Goal: Task Accomplishment & Management: Use online tool/utility

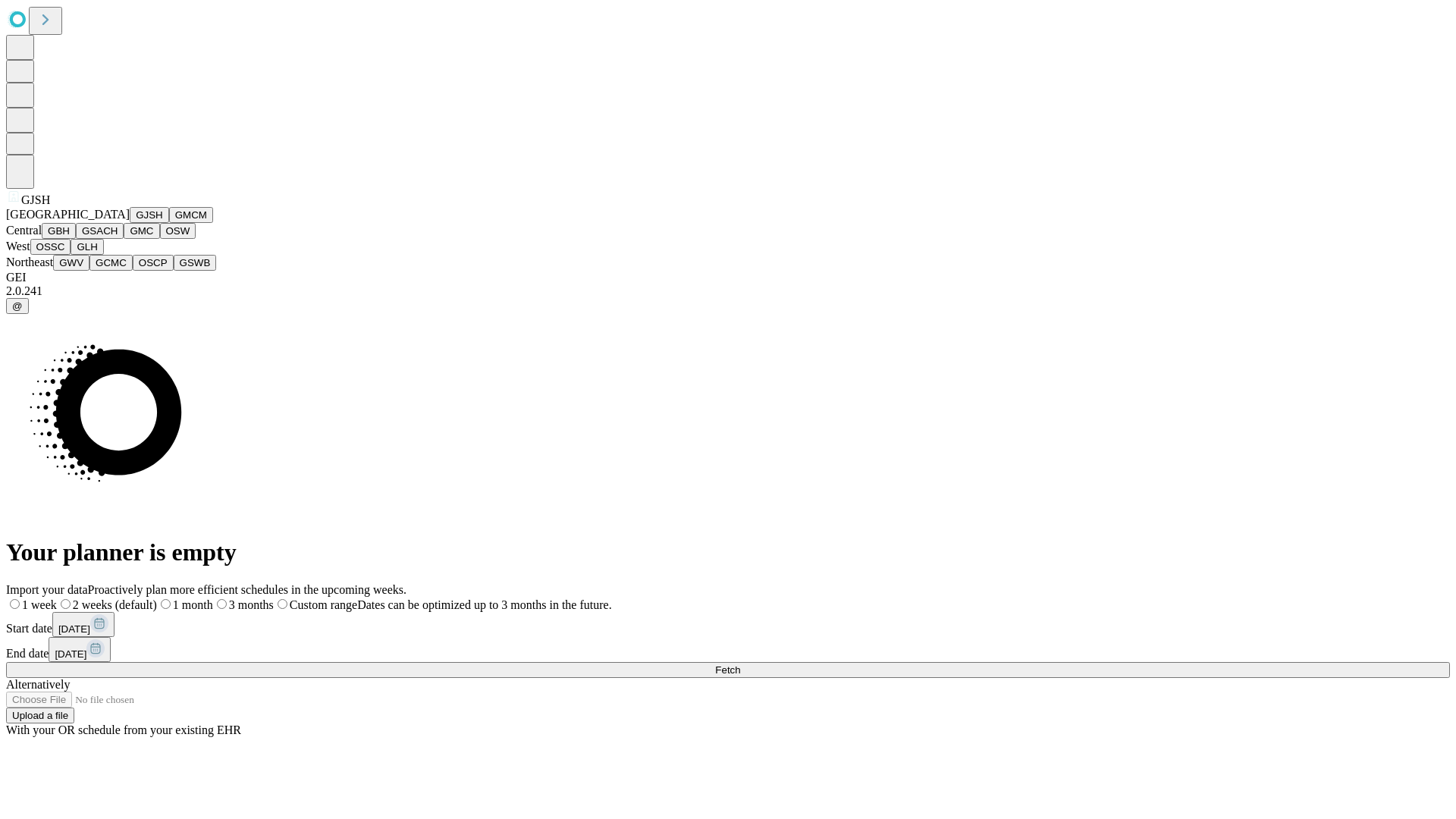
click at [130, 223] on button "GJSH" at bounding box center [150, 215] width 40 height 16
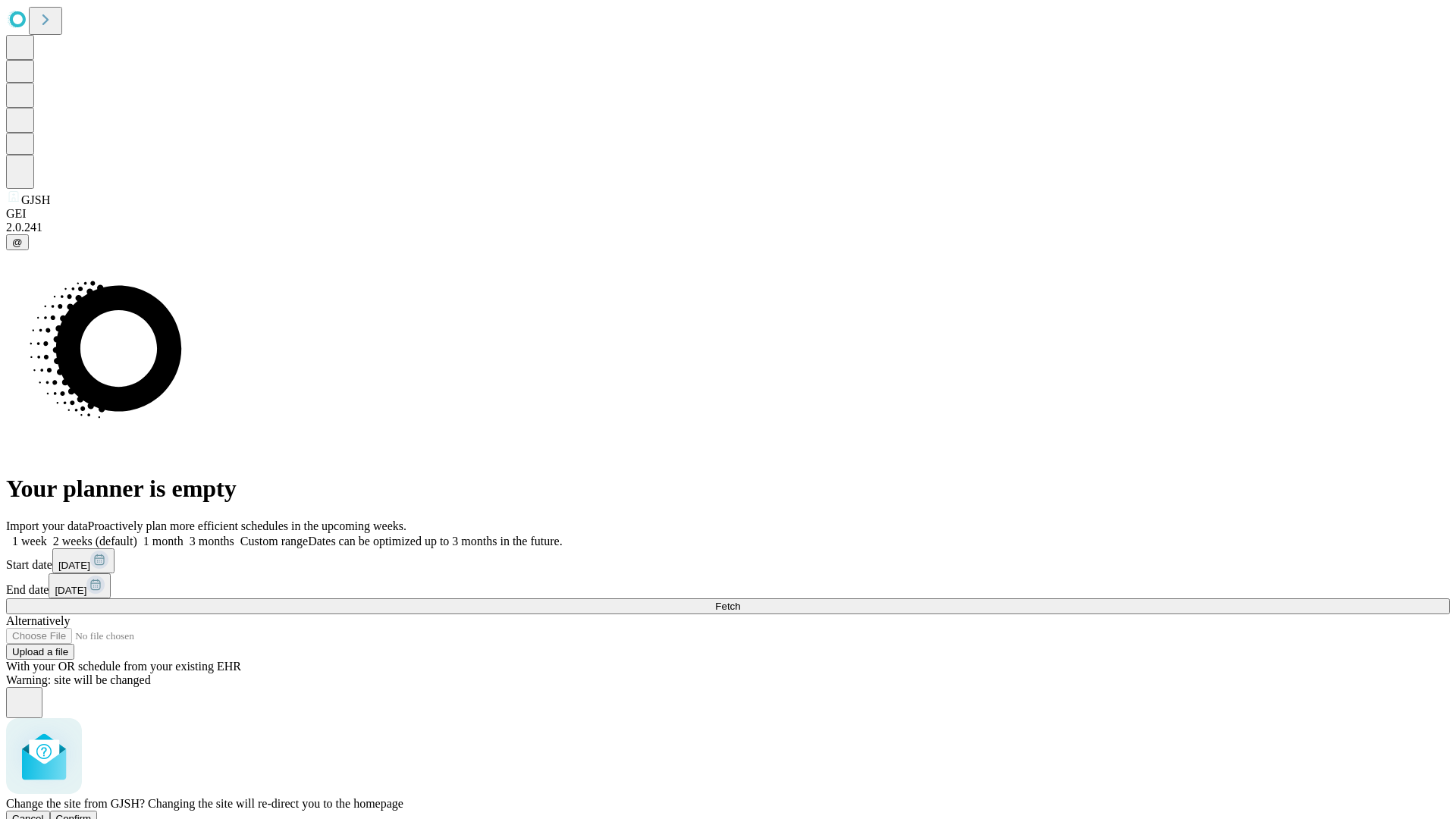
click at [92, 813] on span "Confirm" at bounding box center [74, 818] width 36 height 12
click at [137, 534] on label "2 weeks (default)" at bounding box center [92, 541] width 90 height 13
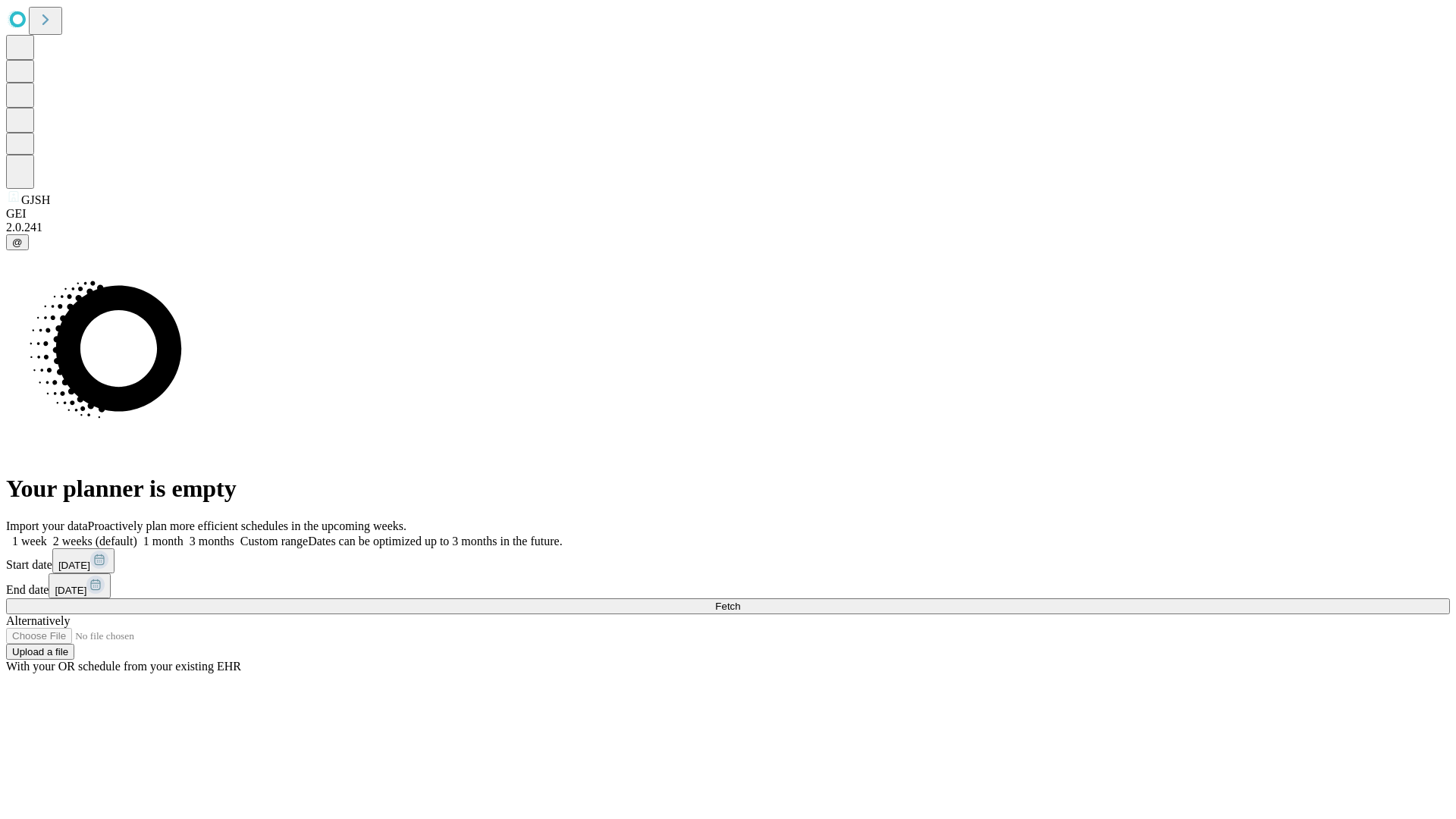
click at [741, 601] on span "Fetch" at bounding box center [728, 606] width 25 height 12
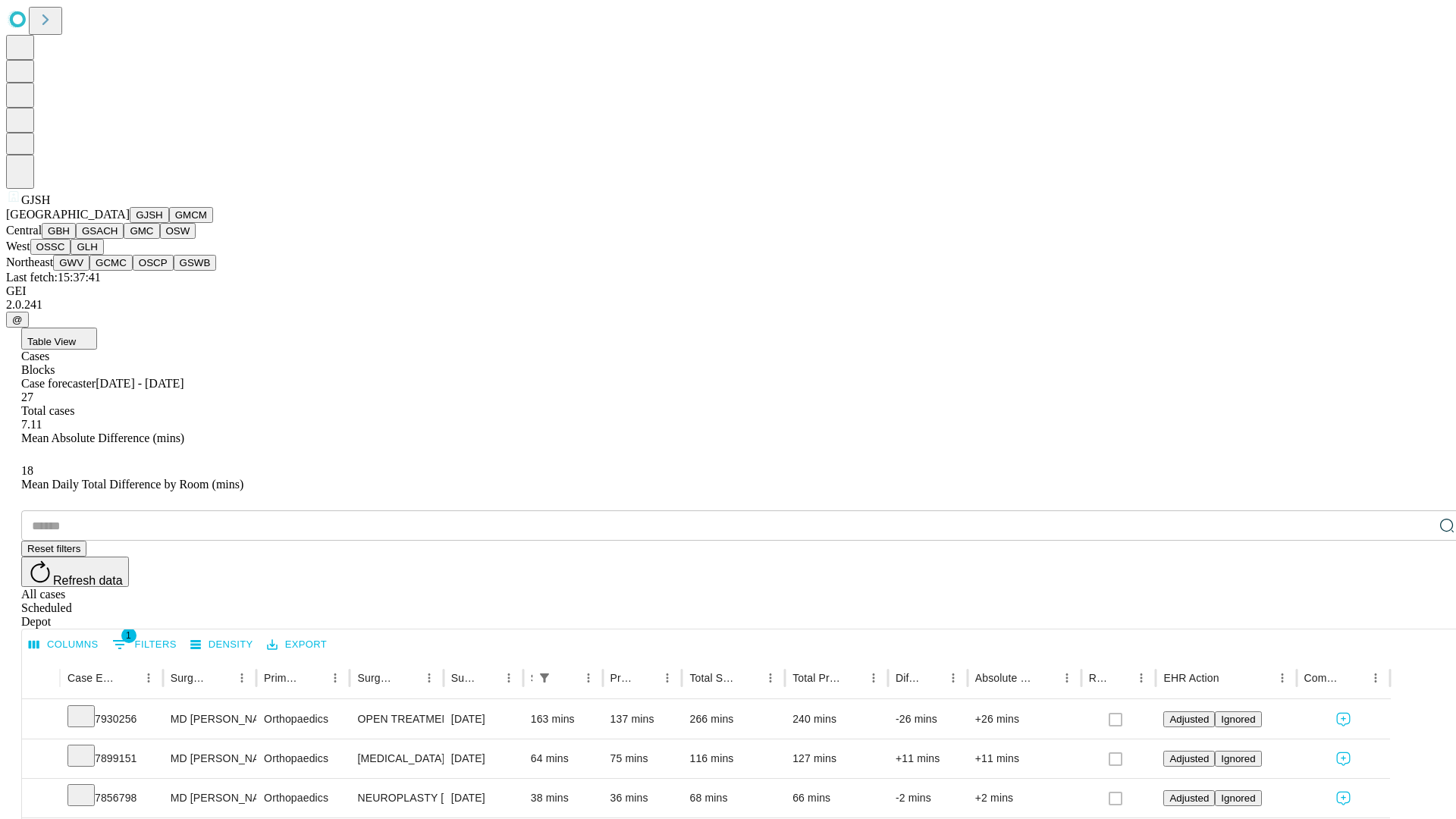
click at [169, 223] on button "GMCM" at bounding box center [191, 215] width 44 height 16
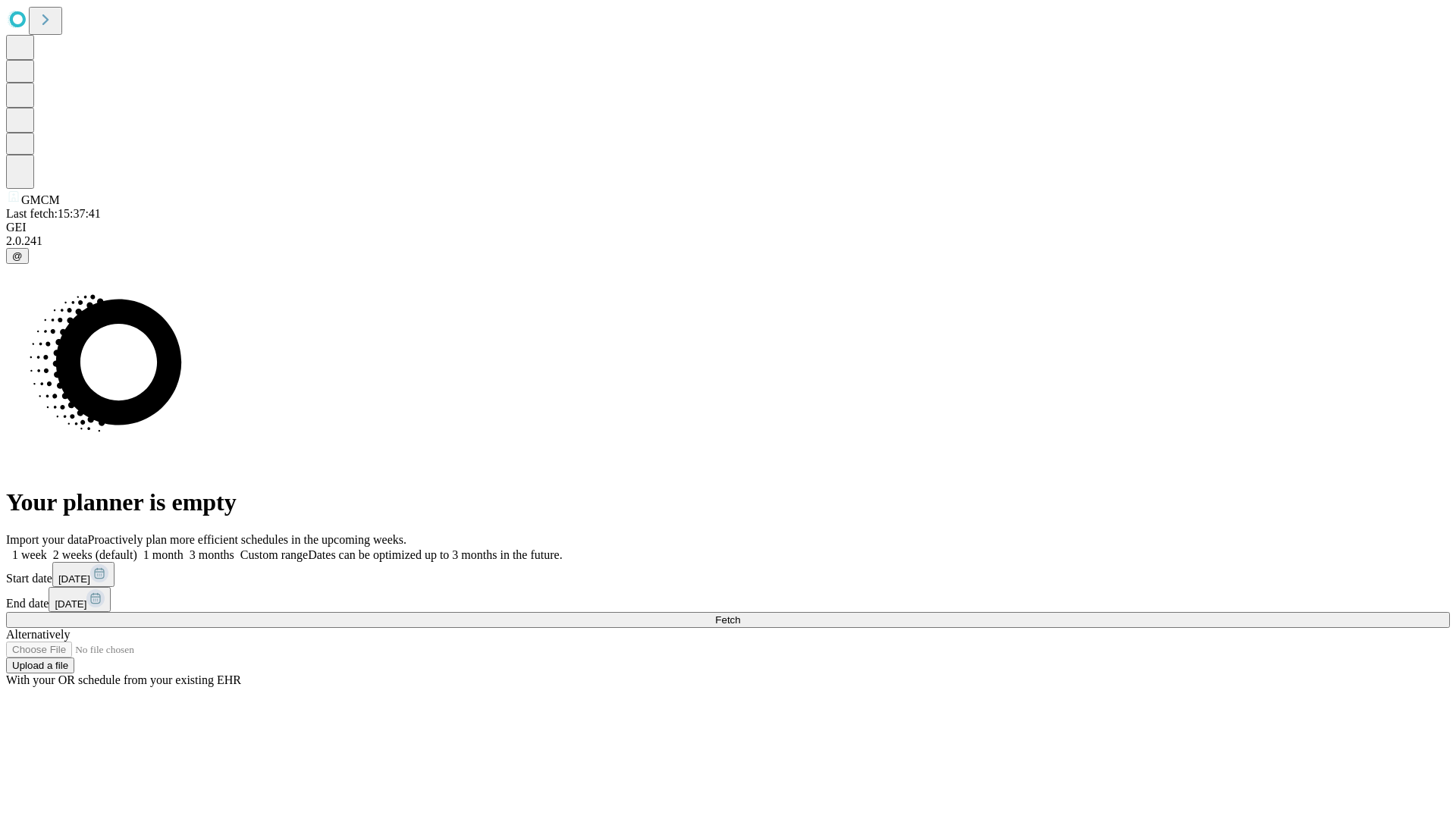
click at [741, 614] on span "Fetch" at bounding box center [728, 620] width 25 height 12
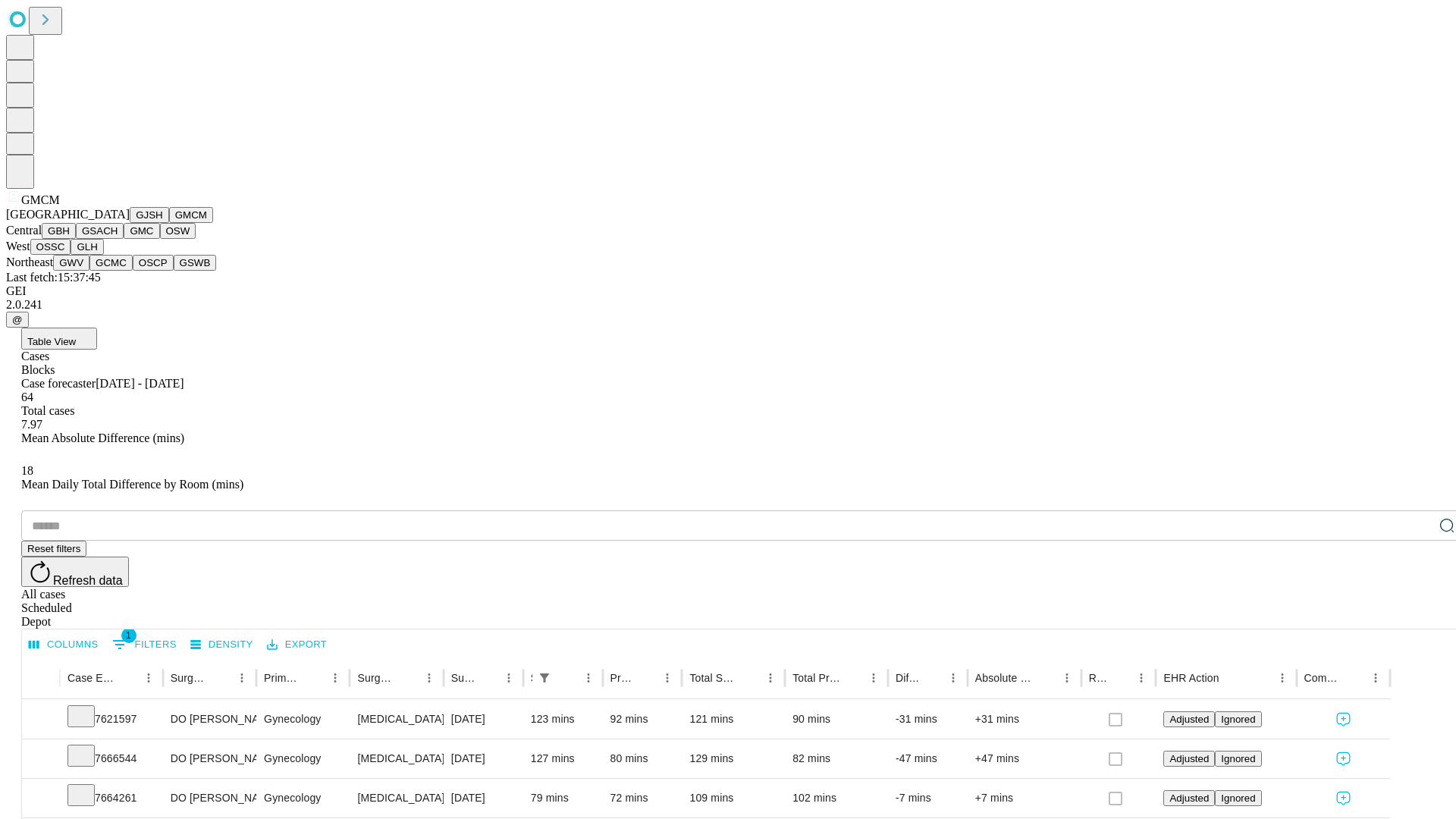
click at [76, 239] on button "GBH" at bounding box center [59, 231] width 34 height 16
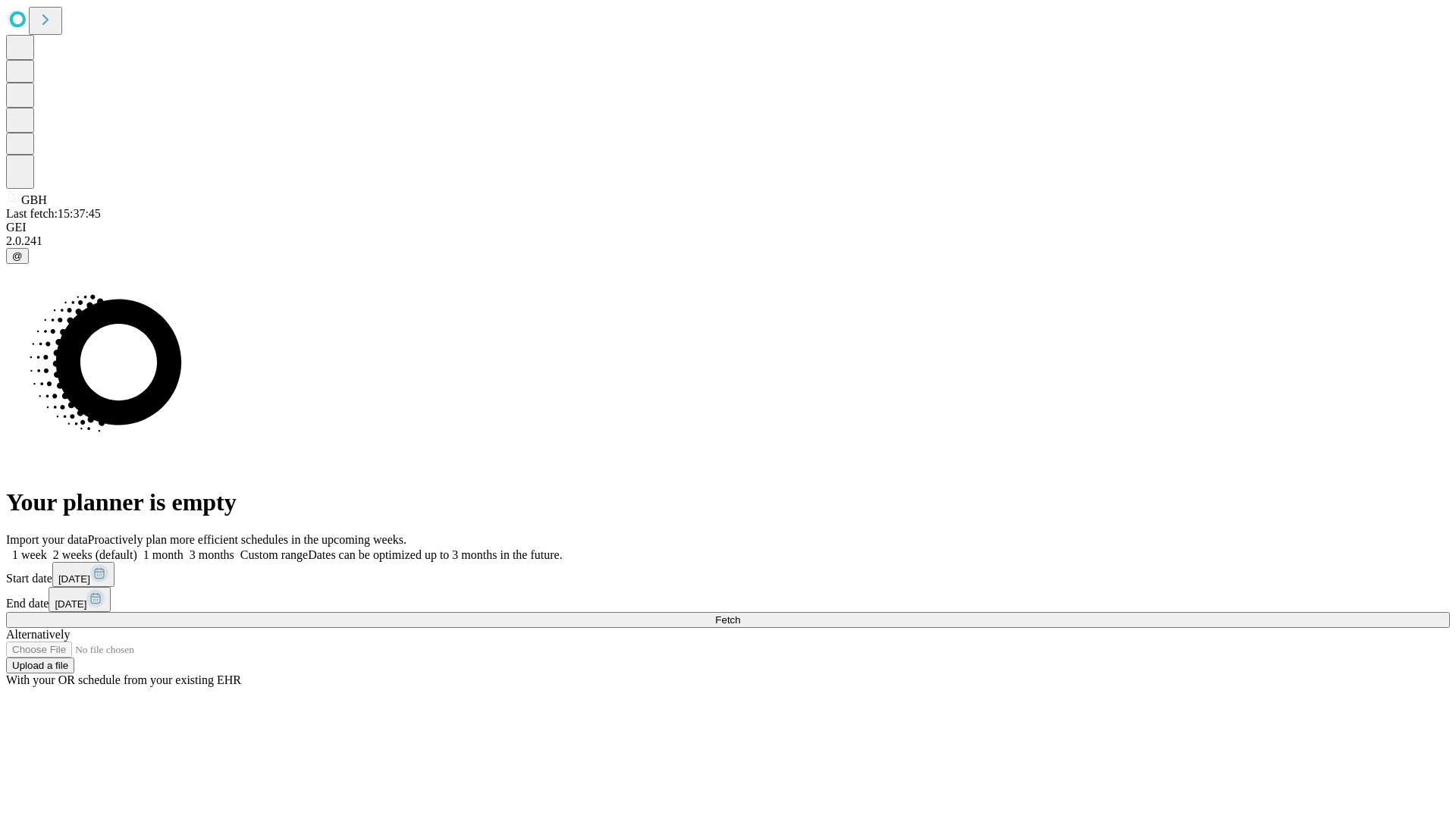
click at [137, 549] on label "2 weeks (default)" at bounding box center [92, 555] width 90 height 13
click at [741, 614] on span "Fetch" at bounding box center [728, 620] width 25 height 12
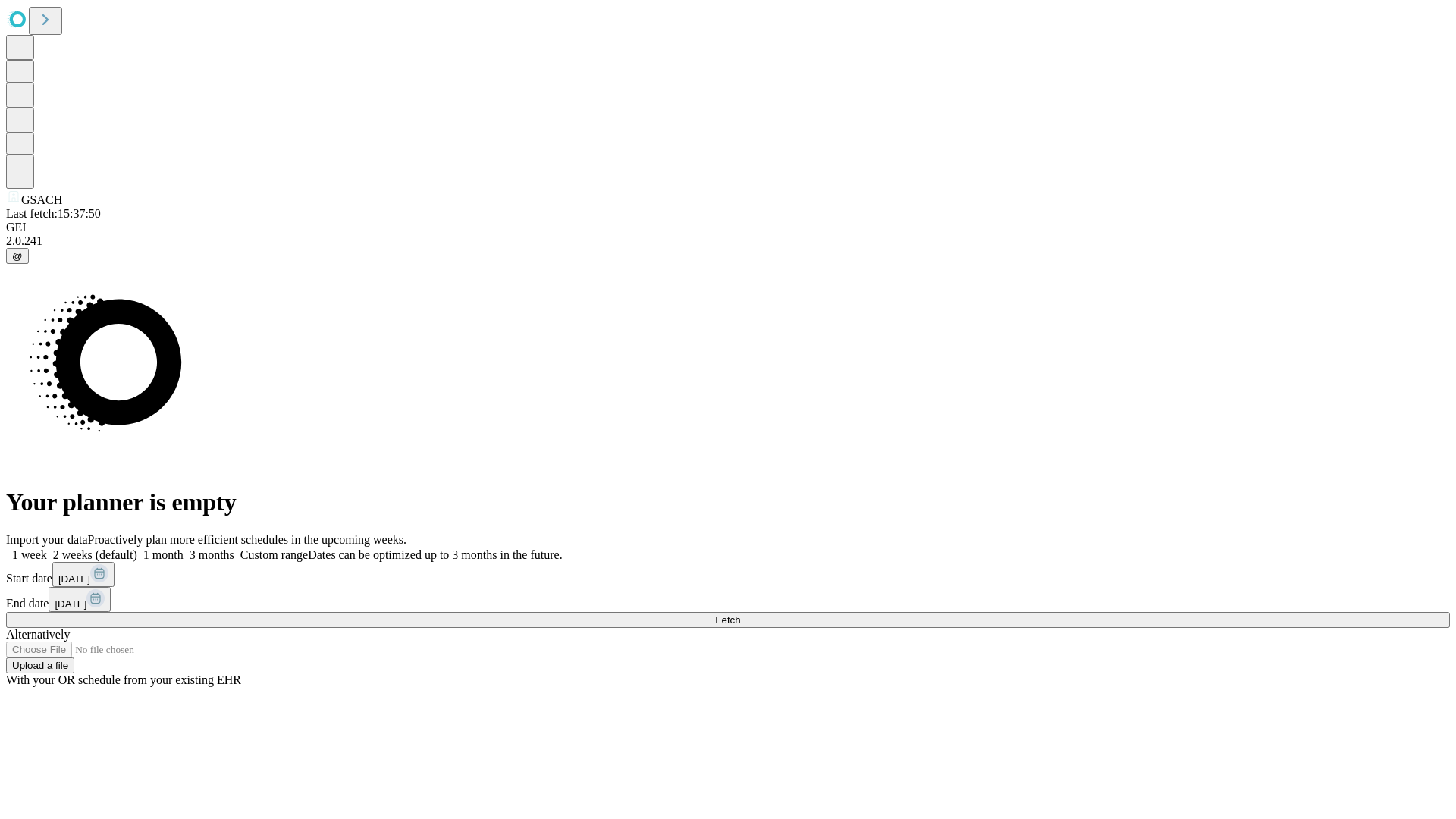
click at [741, 614] on span "Fetch" at bounding box center [728, 620] width 25 height 12
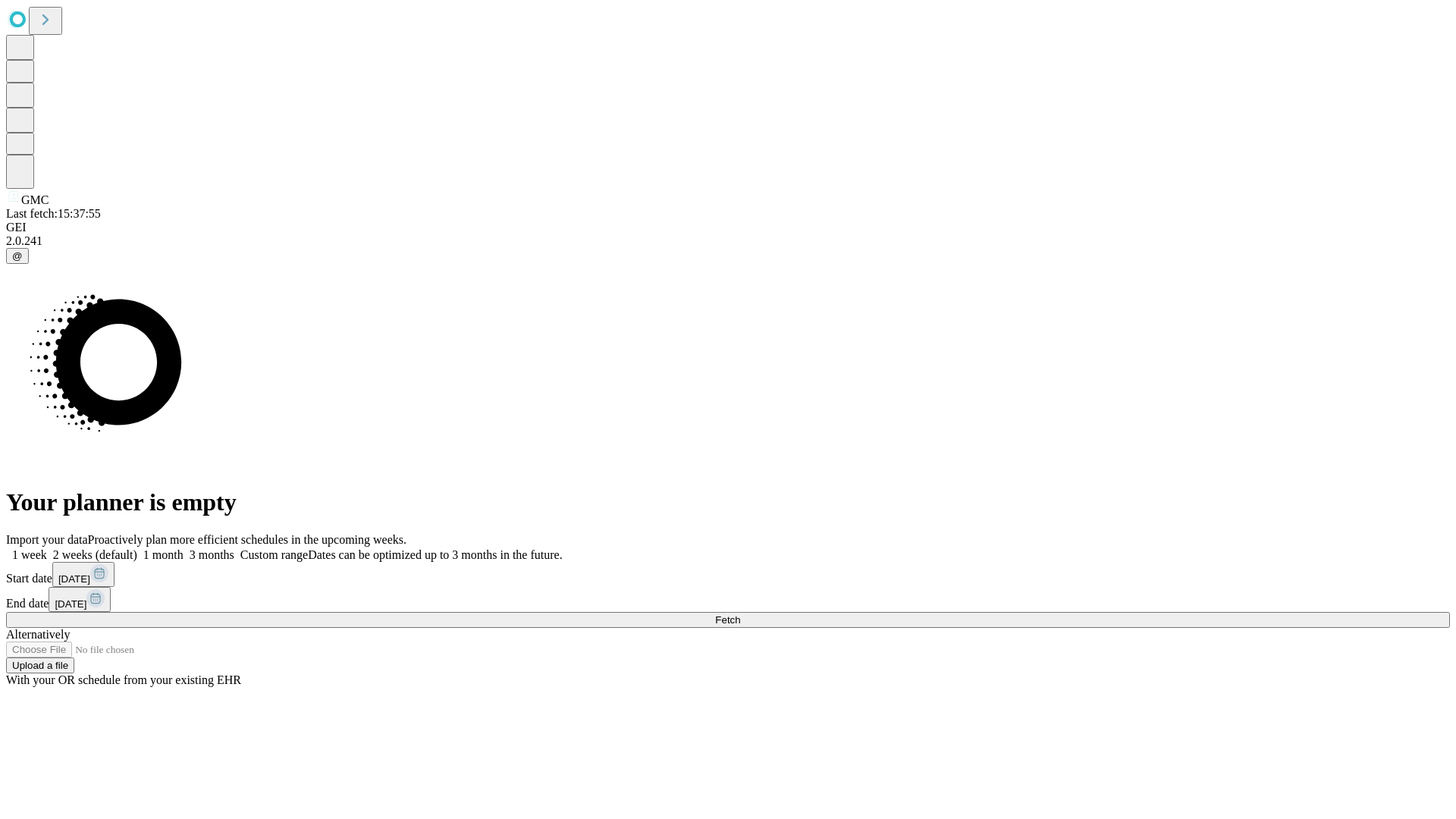
click at [137, 549] on label "2 weeks (default)" at bounding box center [92, 555] width 90 height 13
click at [741, 614] on span "Fetch" at bounding box center [728, 620] width 25 height 12
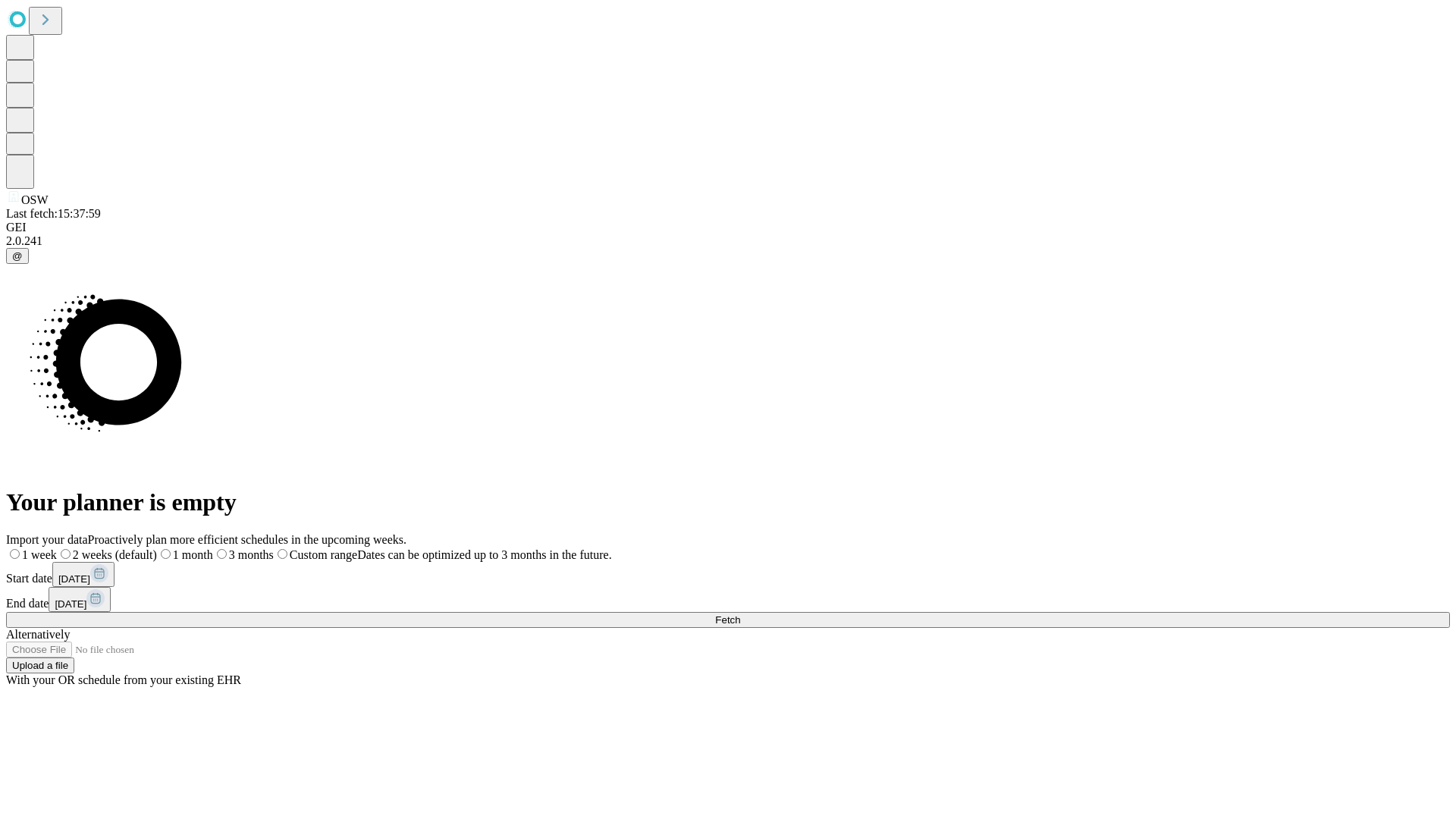
click at [157, 549] on label "2 weeks (default)" at bounding box center [106, 555] width 100 height 13
click at [741, 614] on span "Fetch" at bounding box center [728, 620] width 25 height 12
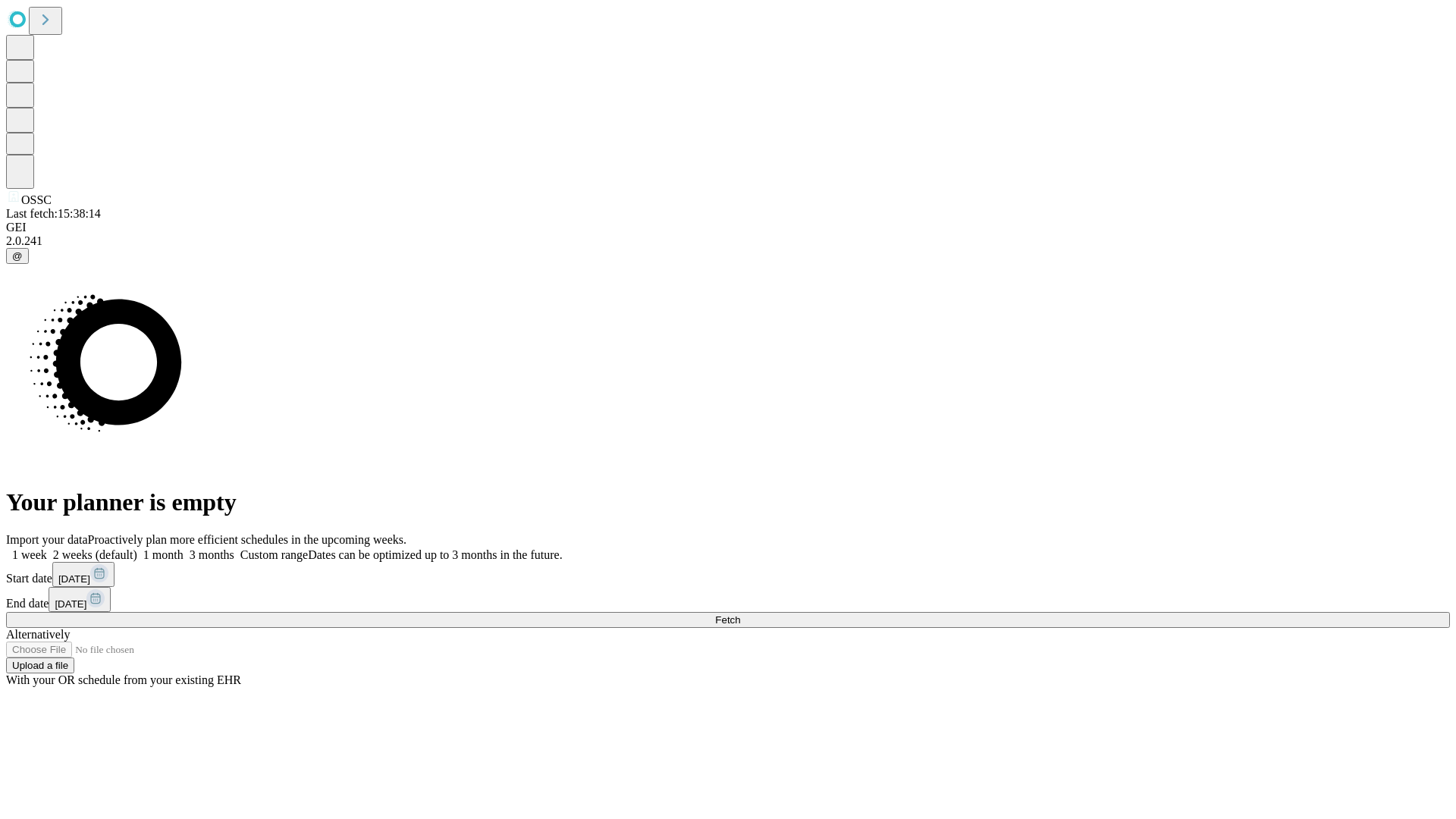
click at [137, 549] on label "2 weeks (default)" at bounding box center [92, 555] width 90 height 13
click at [741, 614] on span "Fetch" at bounding box center [728, 620] width 25 height 12
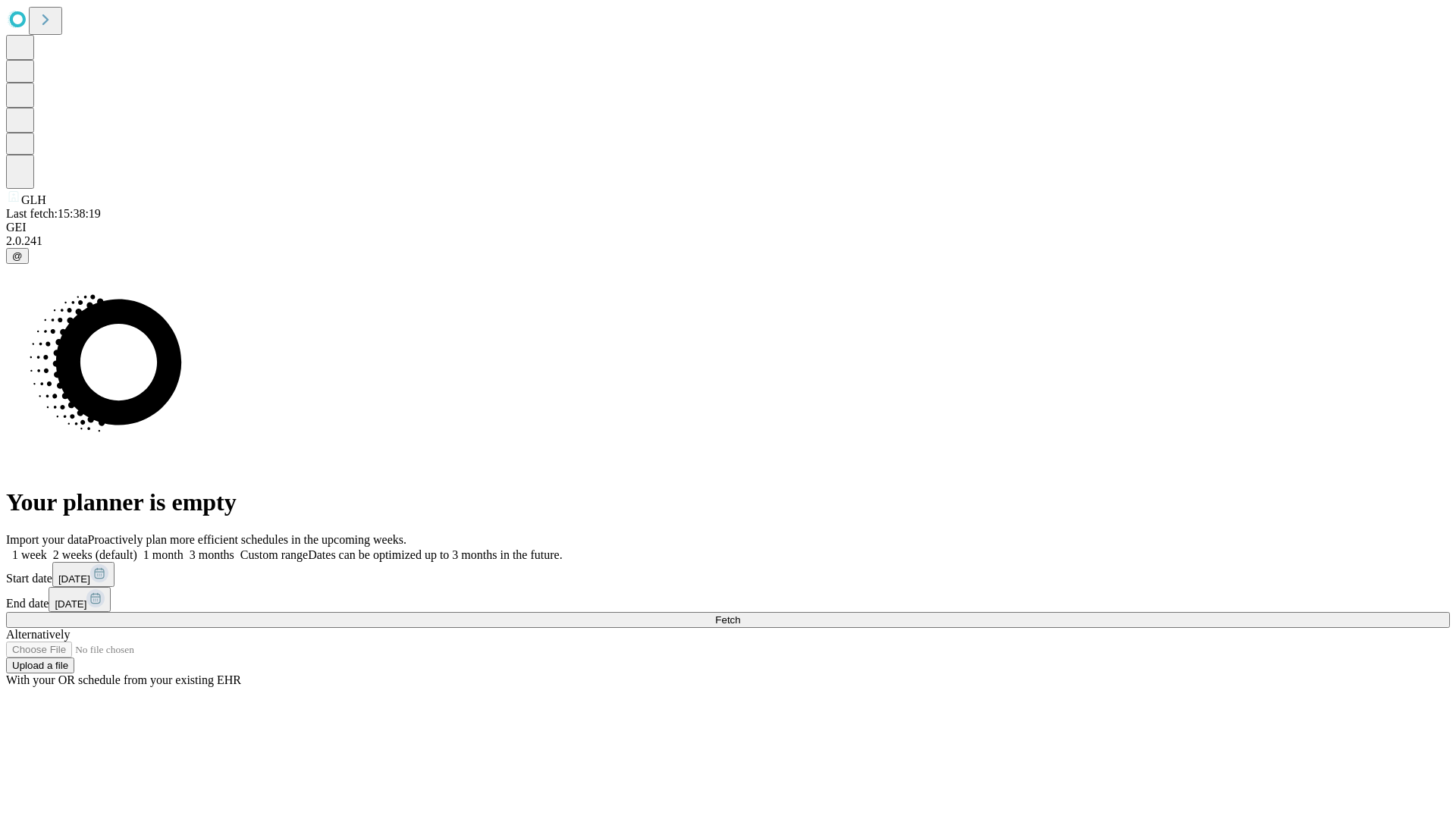
click at [137, 549] on label "2 weeks (default)" at bounding box center [92, 555] width 90 height 13
click at [741, 614] on span "Fetch" at bounding box center [728, 620] width 25 height 12
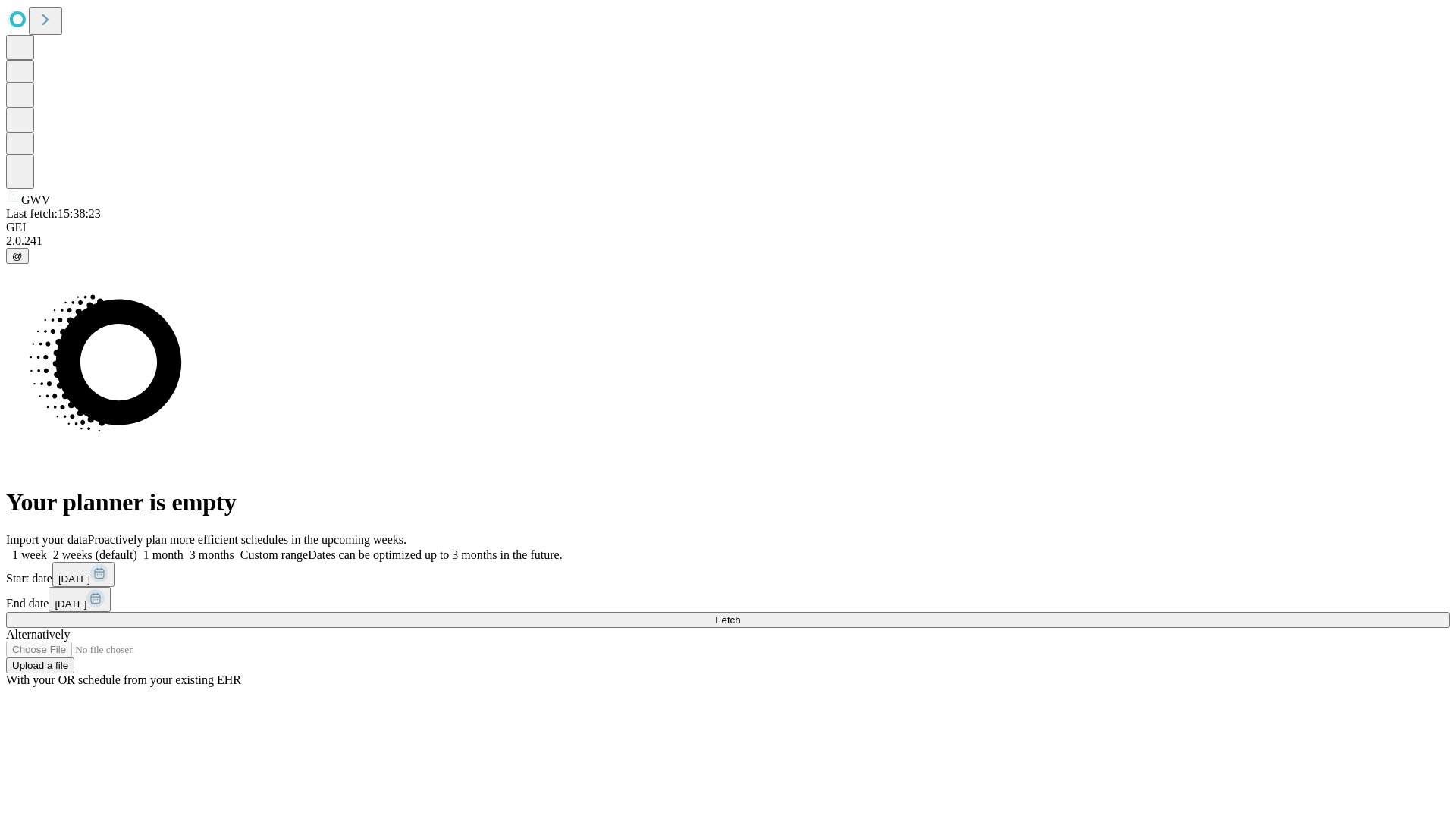
click at [137, 549] on label "2 weeks (default)" at bounding box center [92, 555] width 90 height 13
click at [741, 614] on span "Fetch" at bounding box center [728, 620] width 25 height 12
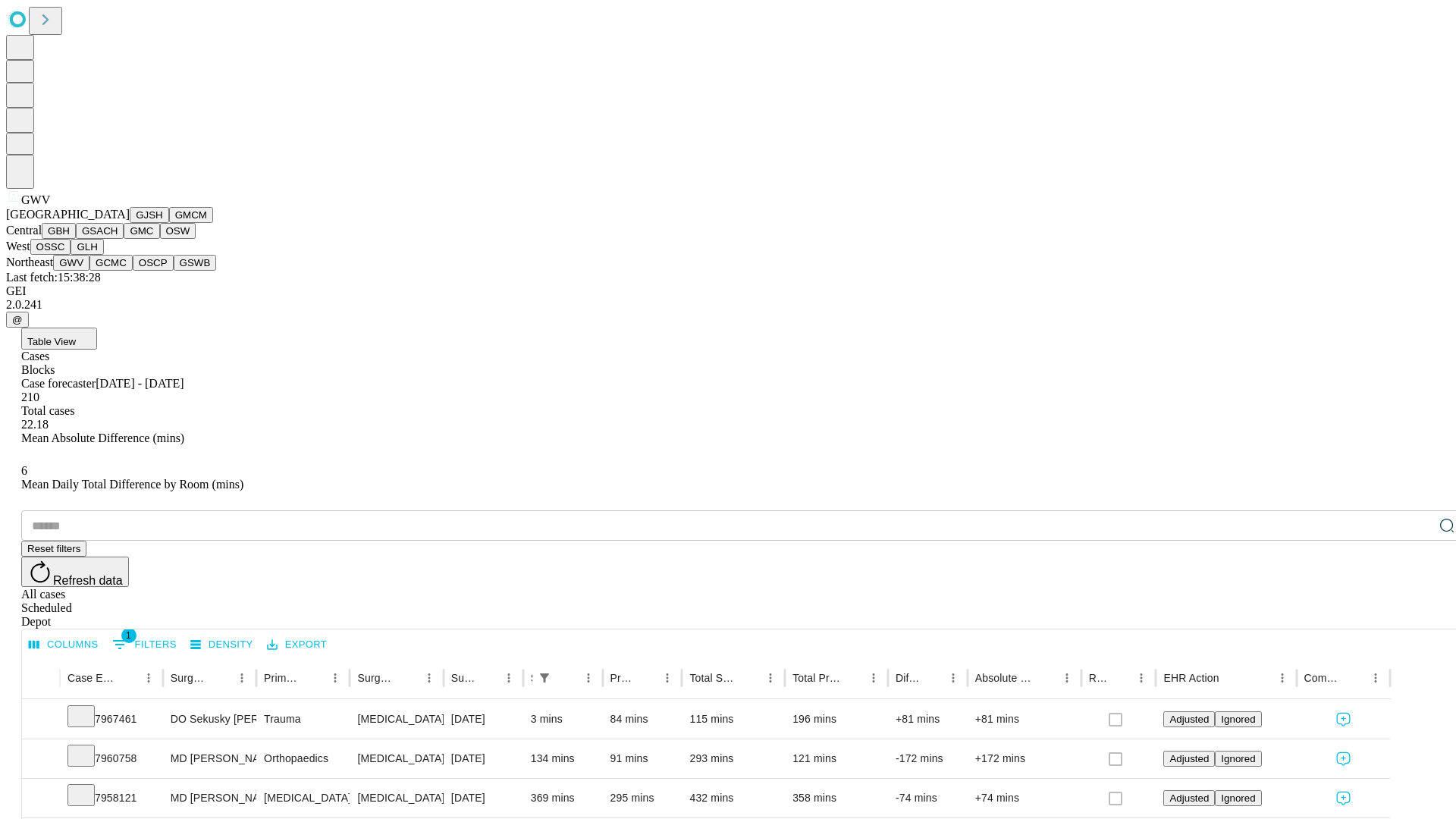
click at [117, 271] on button "GCMC" at bounding box center [111, 263] width 43 height 16
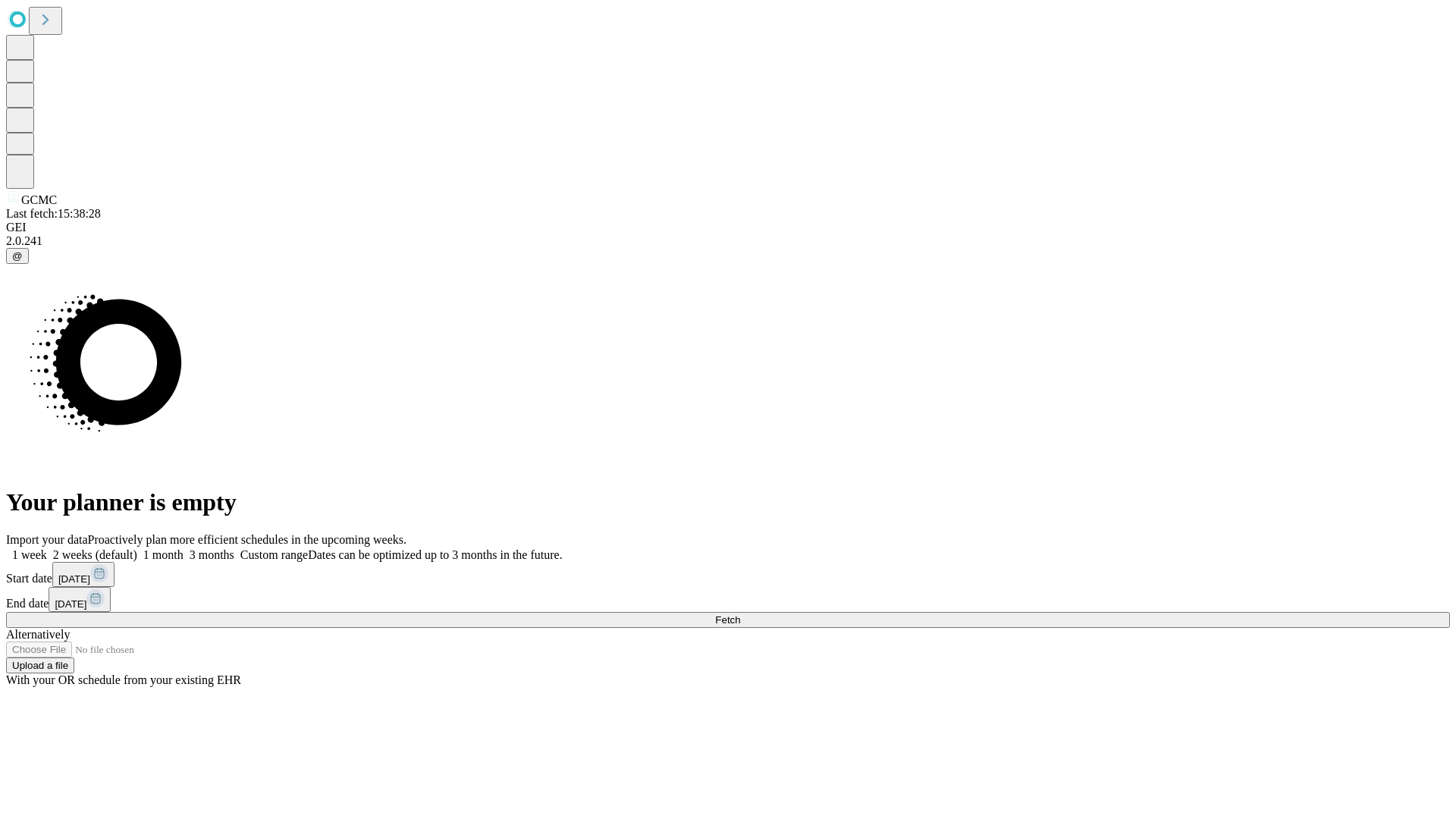
click at [137, 549] on label "2 weeks (default)" at bounding box center [92, 555] width 90 height 13
click at [741, 614] on span "Fetch" at bounding box center [728, 620] width 25 height 12
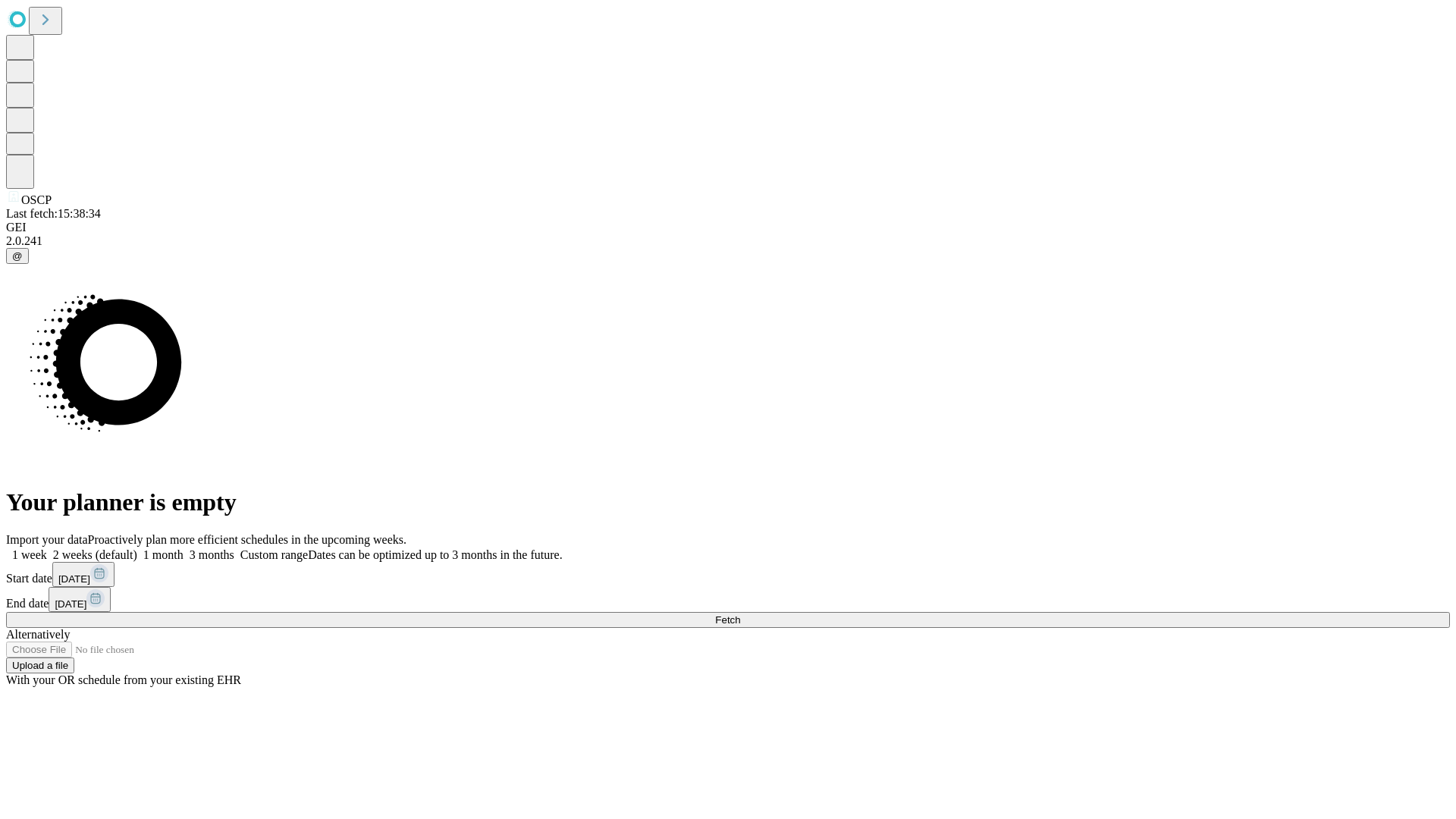
click at [137, 549] on label "2 weeks (default)" at bounding box center [92, 555] width 90 height 13
click at [741, 614] on span "Fetch" at bounding box center [728, 620] width 25 height 12
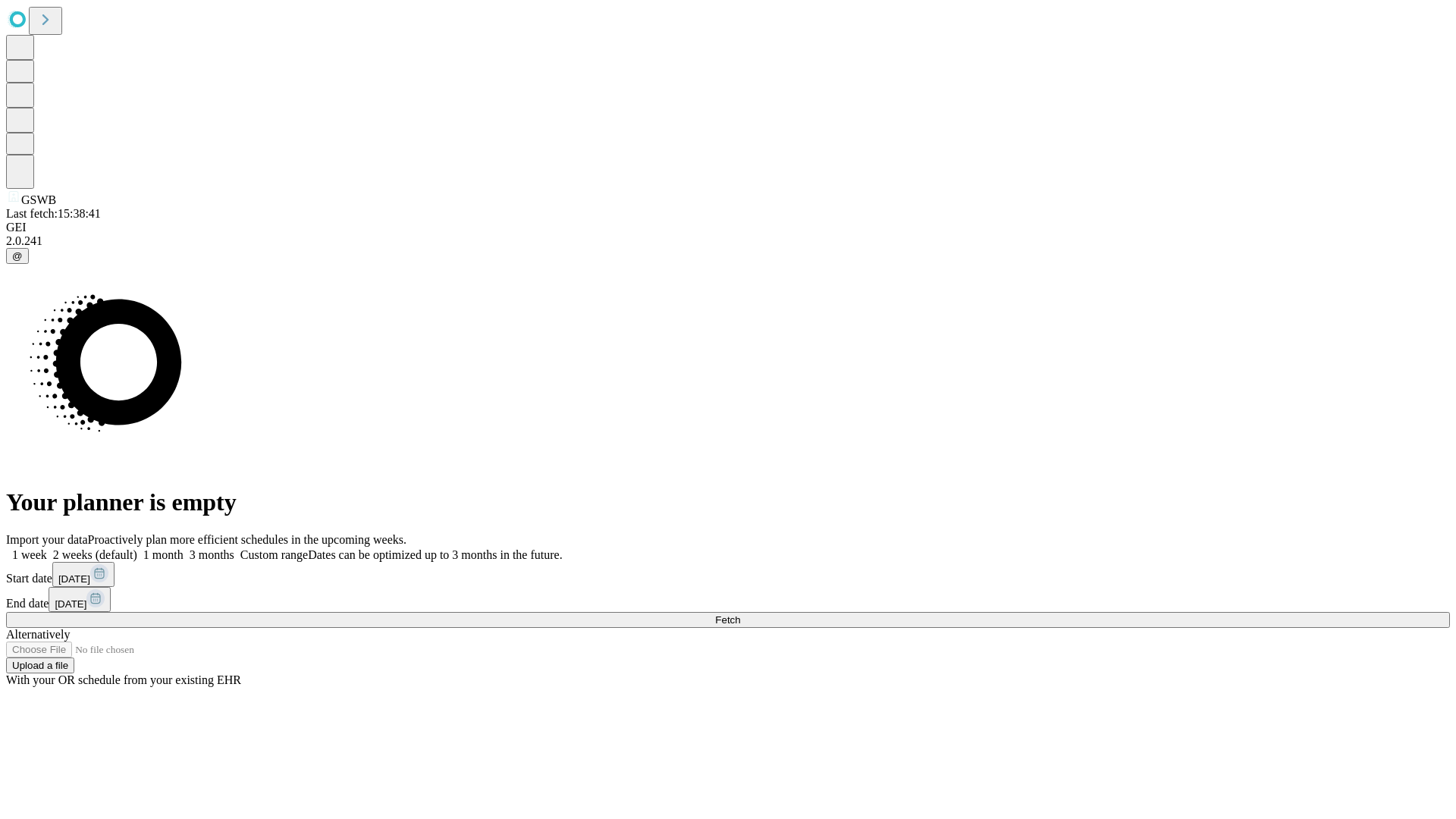
click at [137, 549] on label "2 weeks (default)" at bounding box center [92, 555] width 90 height 13
click at [741, 614] on span "Fetch" at bounding box center [728, 620] width 25 height 12
